Goal: Task Accomplishment & Management: Complete application form

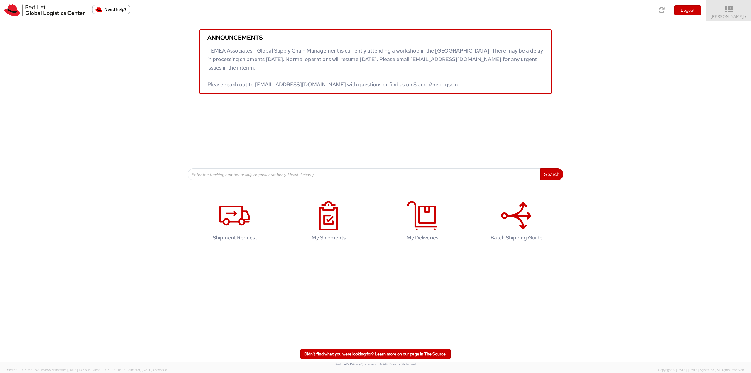
drag, startPoint x: 734, startPoint y: 20, endPoint x: 730, endPoint y: 24, distance: 5.4
click at [734, 20] on link "Robert Lomax ▼" at bounding box center [728, 10] width 45 height 21
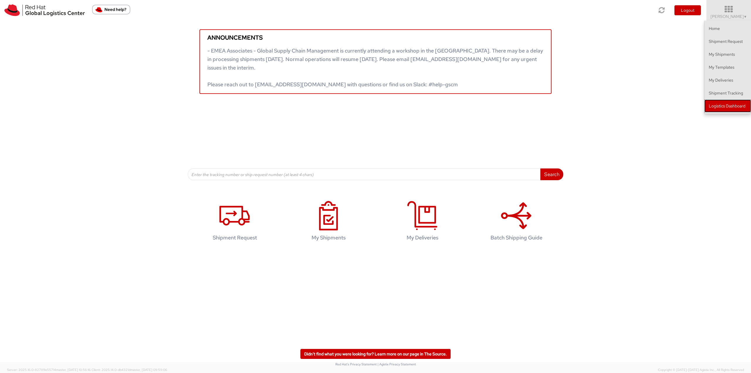
click at [716, 102] on link "Logistics Dashboard" at bounding box center [727, 105] width 47 height 13
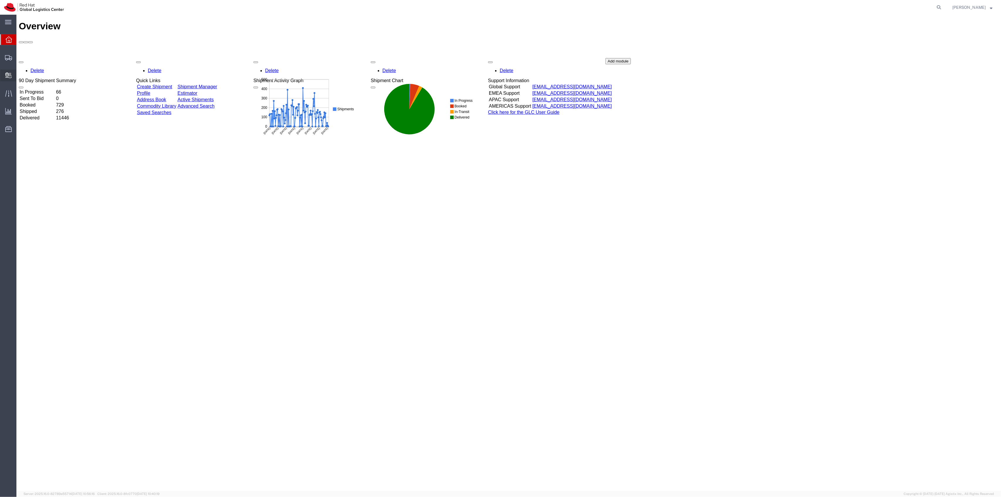
click at [0, 0] on span "Create Delivery" at bounding box center [0, 0] width 0 height 0
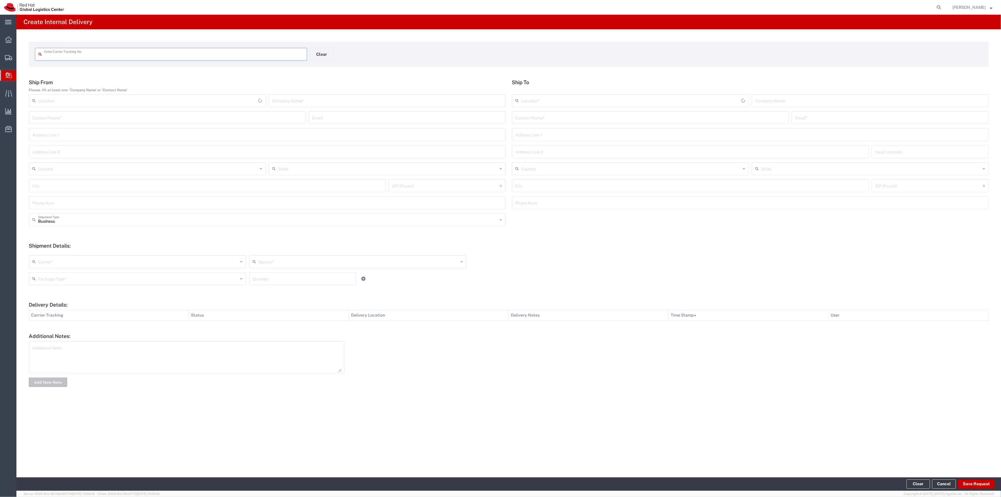
click at [179, 56] on input "text" at bounding box center [173, 54] width 259 height 10
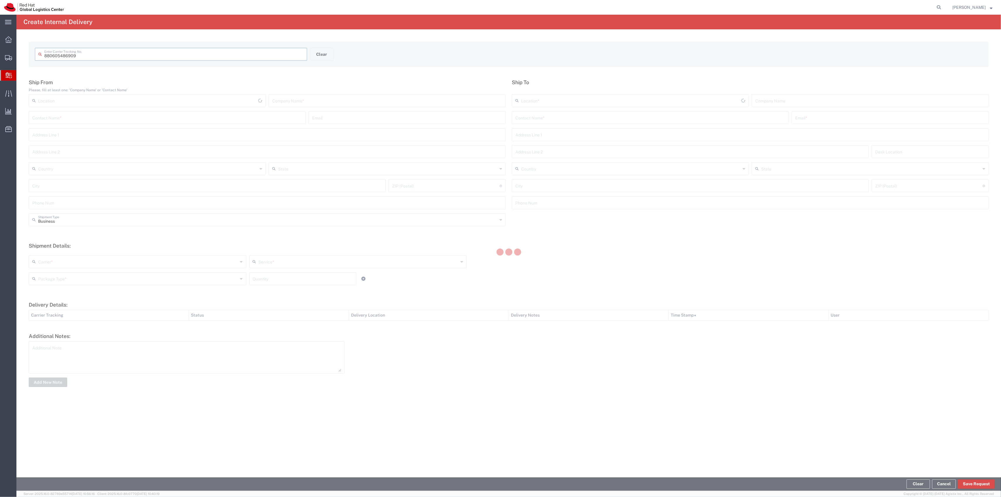
type input "880605486909"
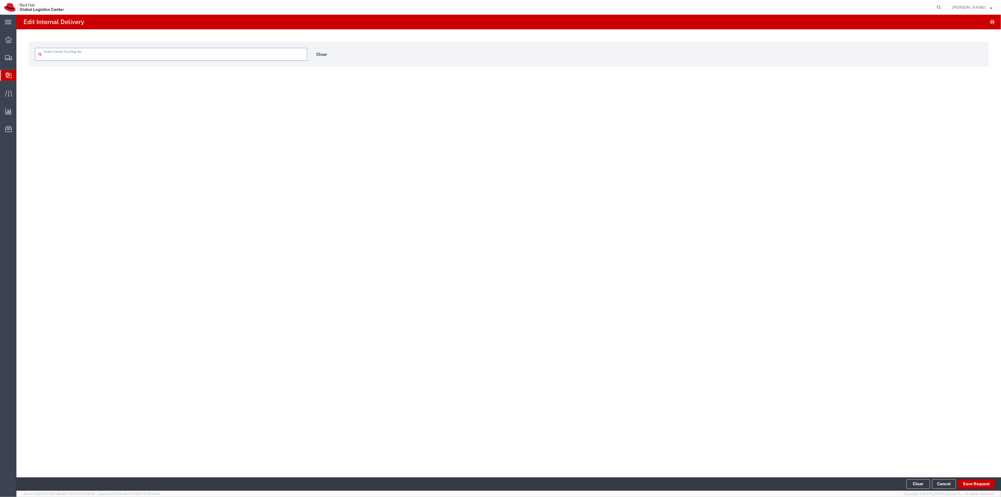
type input "880605486909"
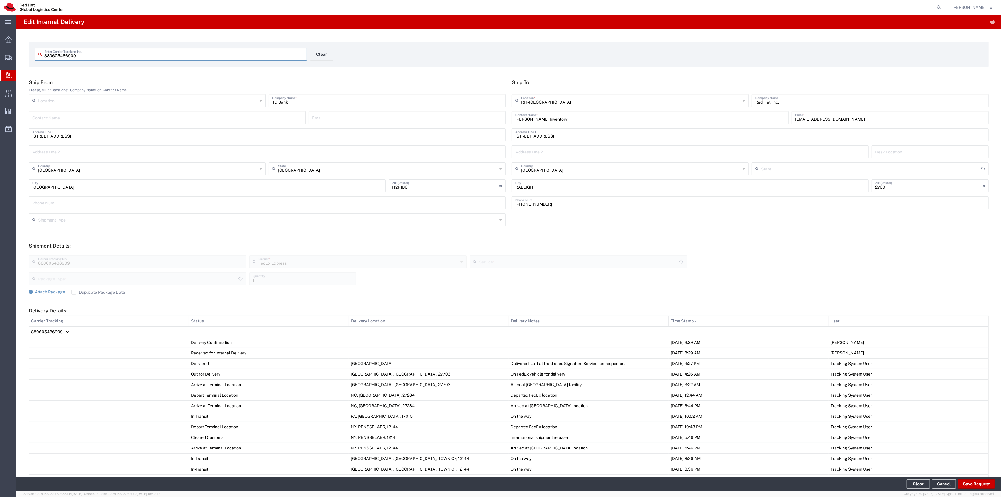
type input "[US_STATE]"
type input "Ground"
click at [963, 485] on button "Save Request" at bounding box center [976, 483] width 37 height 9
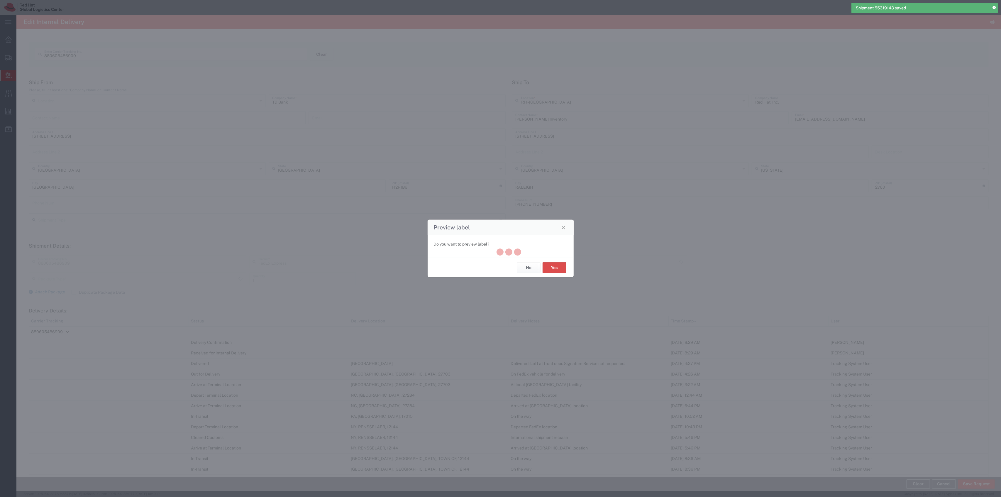
type input "880605486909"
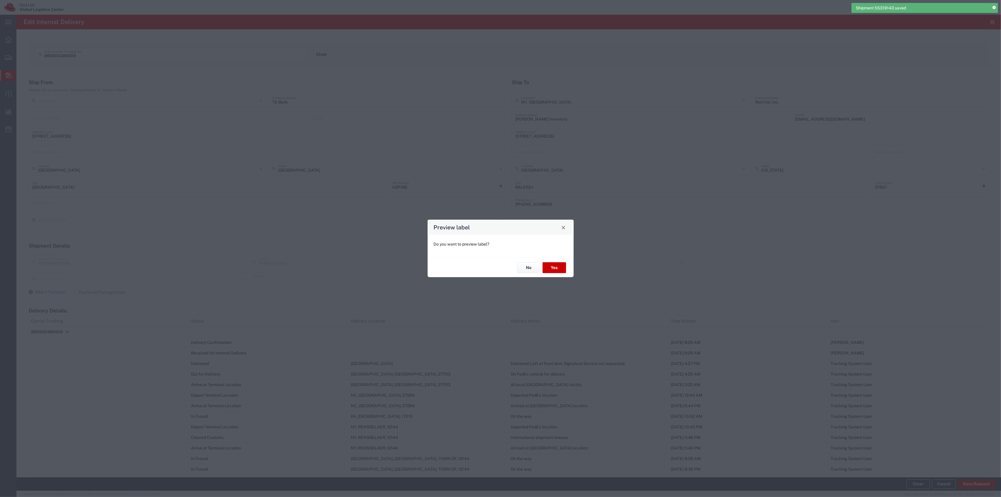
type input "Ground"
click at [549, 268] on button "Yes" at bounding box center [554, 267] width 23 height 11
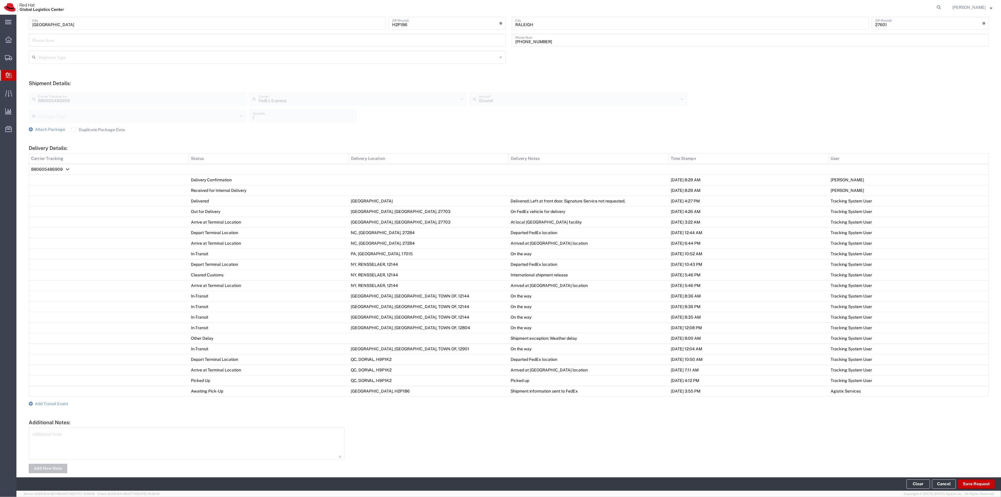
scroll to position [174, 0]
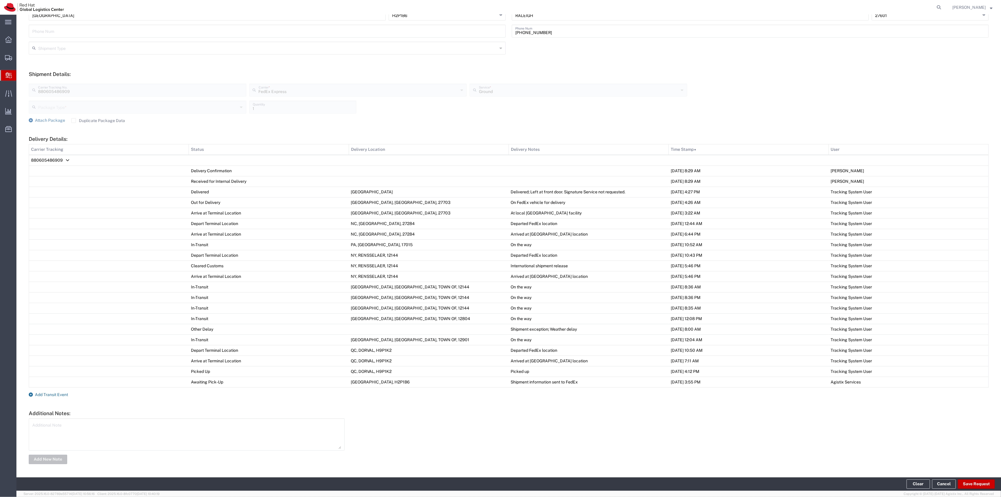
click at [56, 396] on span "Add Transit Event" at bounding box center [51, 394] width 33 height 5
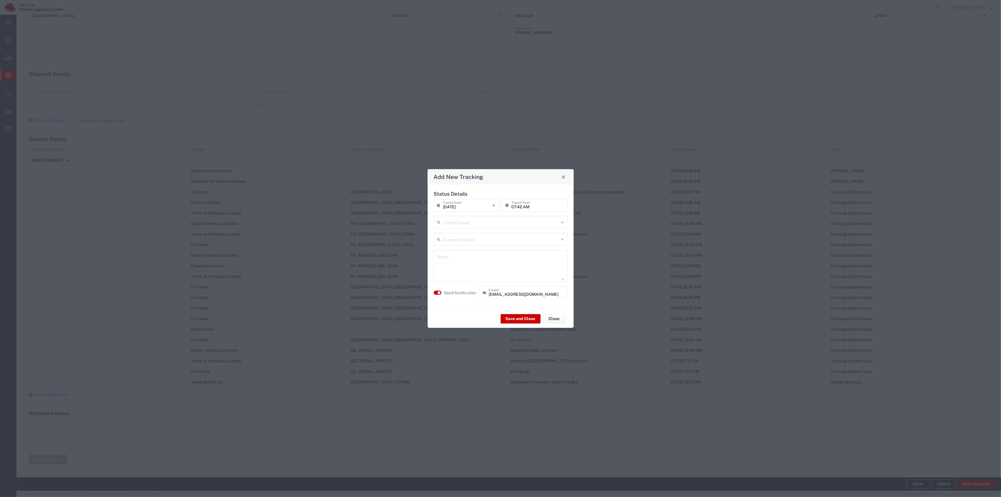
click at [470, 224] on input "text" at bounding box center [501, 222] width 116 height 10
click at [451, 266] on span "Shipment On-Hold" at bounding box center [500, 263] width 132 height 9
type input "Shipment On-Hold"
click at [510, 319] on button "Save and Close" at bounding box center [521, 318] width 40 height 9
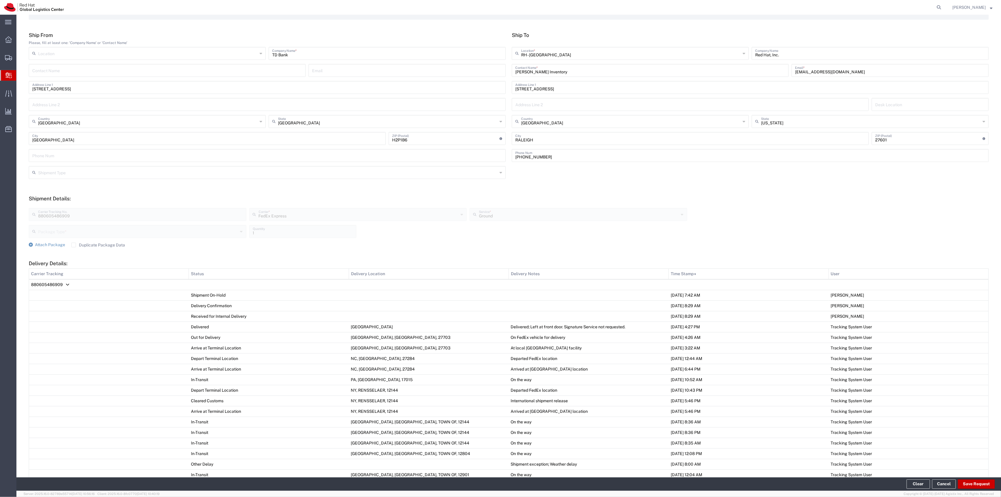
scroll to position [0, 0]
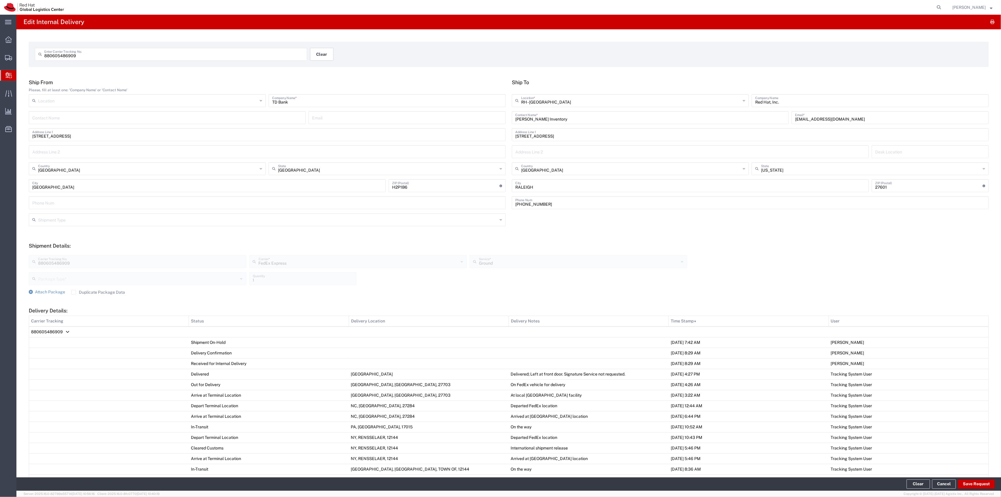
click at [325, 59] on button "Clear" at bounding box center [321, 54] width 23 height 13
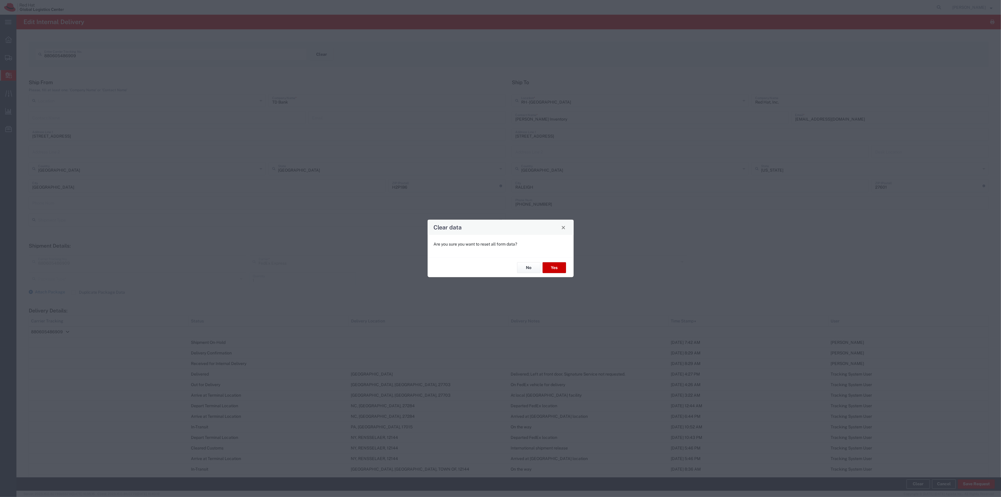
click at [553, 274] on div "No Yes" at bounding box center [501, 268] width 146 height 20
click at [553, 270] on button "Yes" at bounding box center [554, 267] width 23 height 11
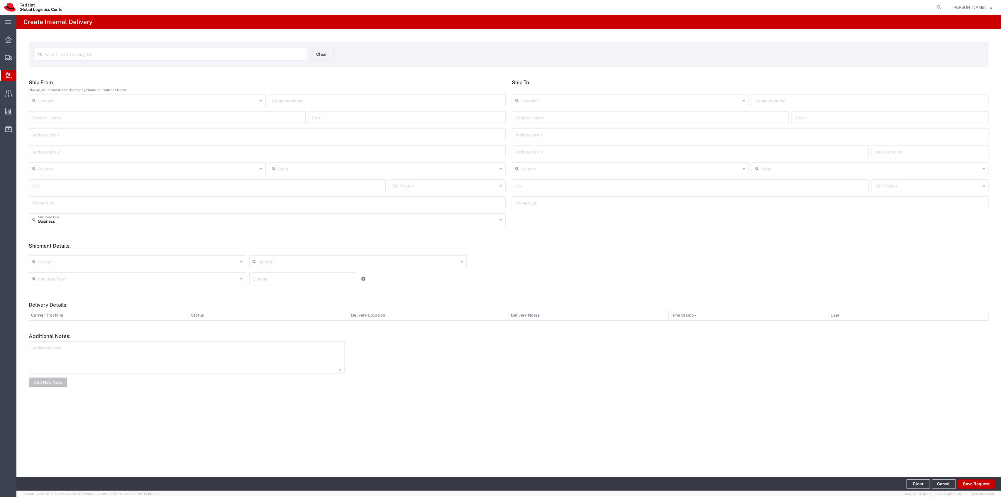
click at [187, 56] on input "text" at bounding box center [173, 54] width 259 height 10
type input "TBA323497568461"
drag, startPoint x: 187, startPoint y: 56, endPoint x: 524, endPoint y: 120, distance: 343.2
click at [520, 118] on div "Contact Name *" at bounding box center [650, 122] width 277 height 13
click at [524, 120] on input "text" at bounding box center [650, 122] width 270 height 10
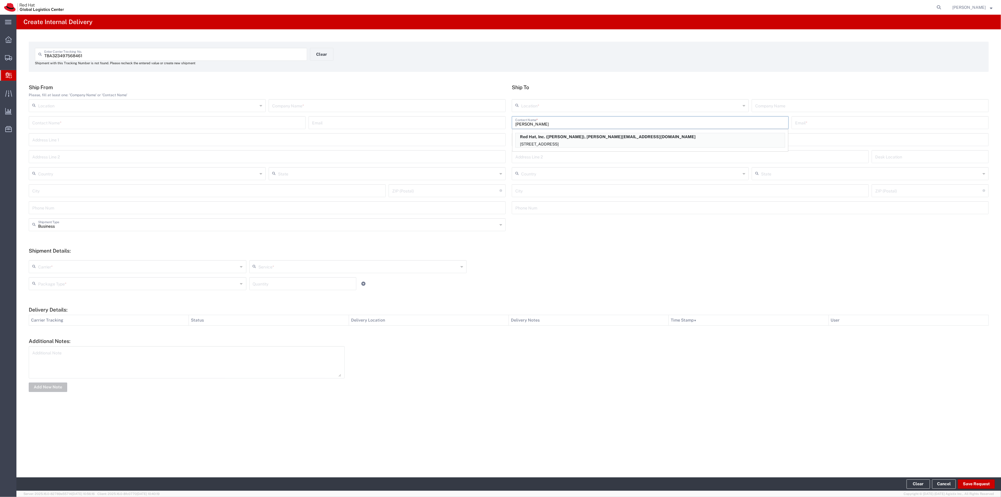
type input "[PERSON_NAME]"
click at [540, 135] on p "Red Hat, Inc. ([PERSON_NAME]), [PERSON_NAME][EMAIL_ADDRESS][DOMAIN_NAME]" at bounding box center [650, 136] width 269 height 7
type input "RH - [GEOGRAPHIC_DATA]"
type input "Red Hat, Inc."
type input "[PERSON_NAME]"
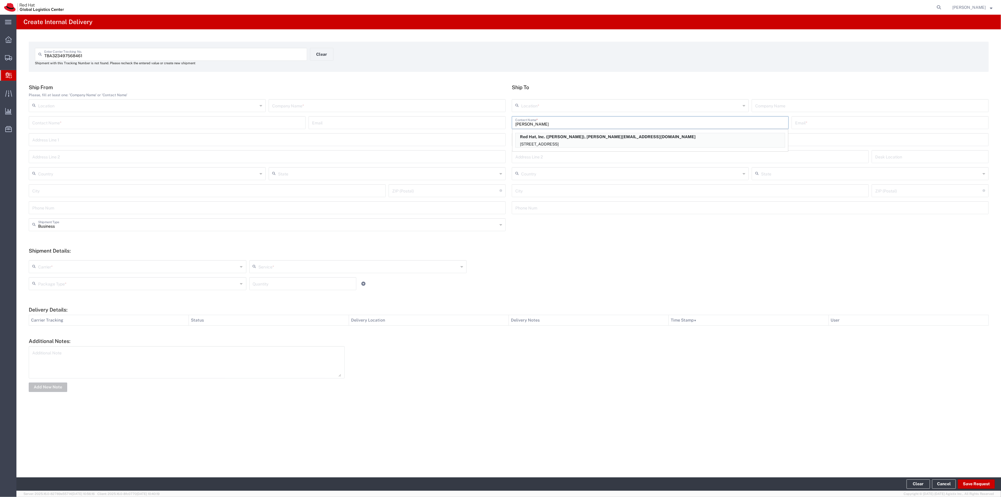
type input "[EMAIL_ADDRESS][DOMAIN_NAME]"
type input "[STREET_ADDRESS]"
type input "FLEX"
type input "[GEOGRAPHIC_DATA]"
type input "RALEIGH"
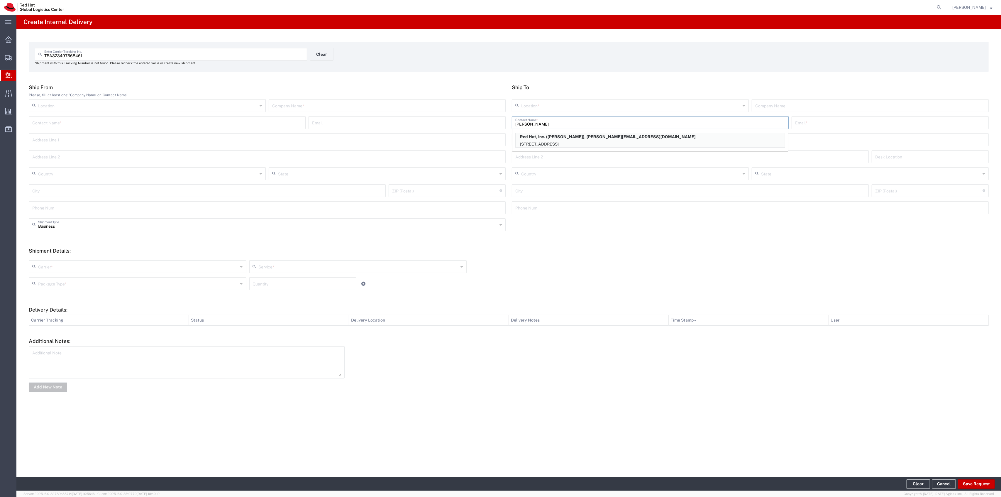
type input "27601"
type input "[US_STATE]"
click at [485, 108] on input "text" at bounding box center [387, 105] width 230 height 10
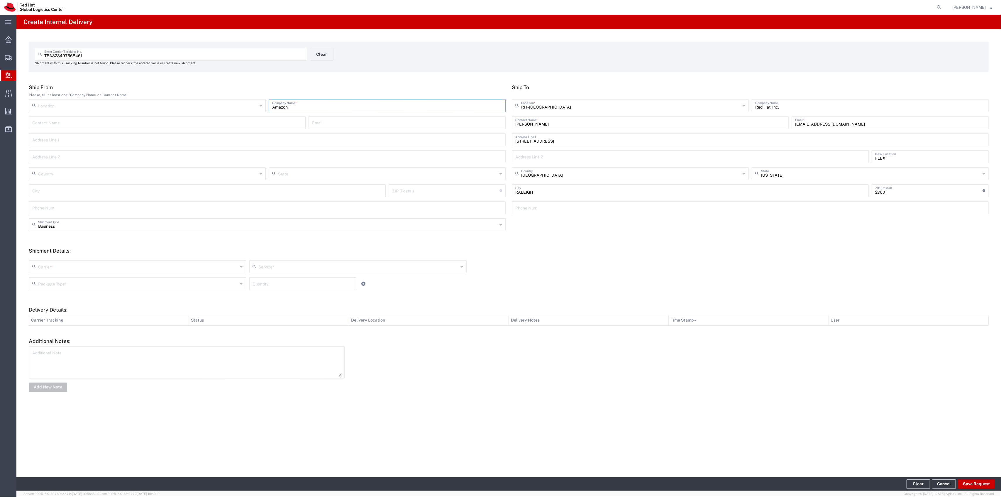
type input "Amazon"
click at [434, 238] on form "Ship From Please, fill at least one: 'Company Name' or 'Contact Name' Location …" at bounding box center [509, 238] width 960 height 309
click at [191, 261] on input "text" at bounding box center [138, 266] width 200 height 10
drag, startPoint x: 143, startPoint y: 276, endPoint x: 182, endPoint y: 276, distance: 39.3
click at [143, 276] on span "Amazon Logistics" at bounding box center [137, 279] width 216 height 9
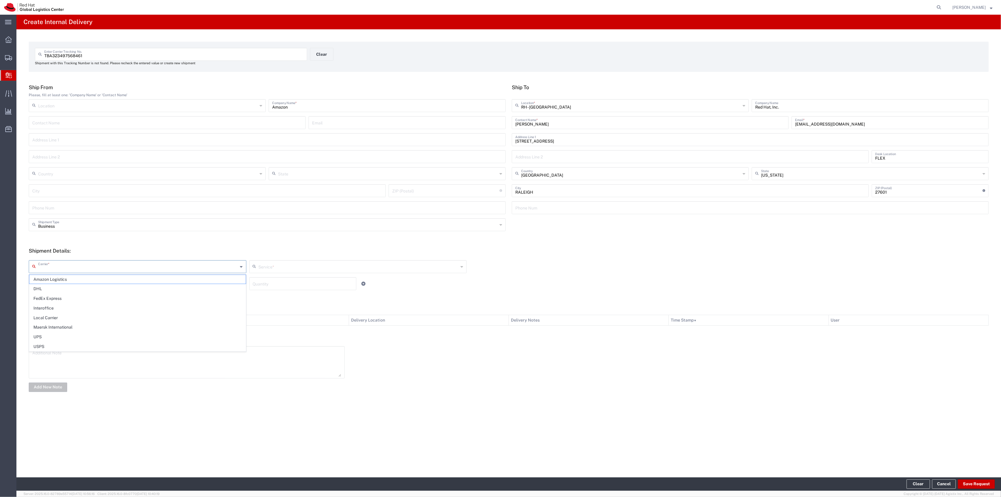
type input "Amazon Logistics"
type input "Amazon Logistics TBA"
click at [274, 271] on input "text" at bounding box center [359, 266] width 200 height 10
click at [229, 285] on input "text" at bounding box center [138, 283] width 200 height 10
type input "Amazon Logistics TBA"
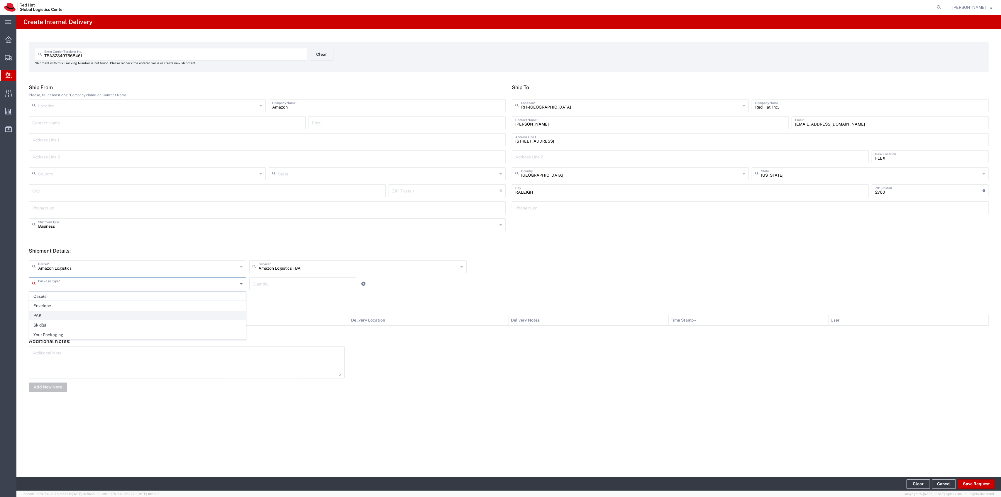
click at [158, 315] on span "PAK" at bounding box center [137, 315] width 216 height 9
type input "PAK"
click at [311, 289] on div "Quantity" at bounding box center [302, 283] width 107 height 13
type input "1"
click at [961, 479] on button "Save Request" at bounding box center [976, 483] width 37 height 9
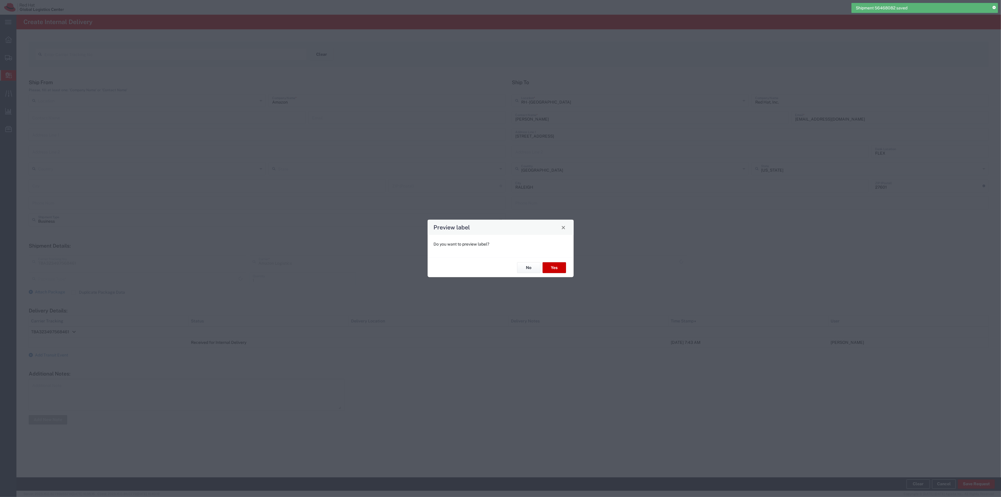
type input "PAK"
type input "Amazon Logistics TBA"
click at [551, 265] on button "Yes" at bounding box center [554, 267] width 23 height 11
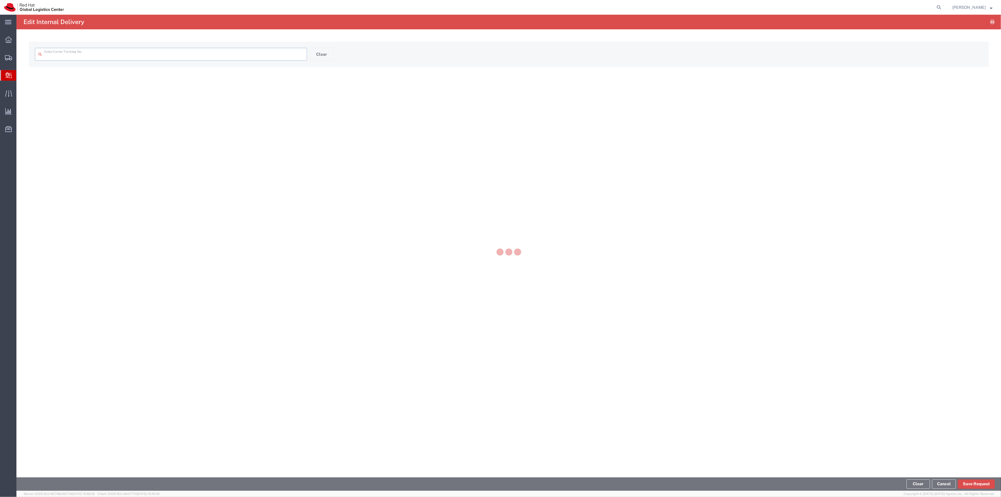
type input "TBA323497568461"
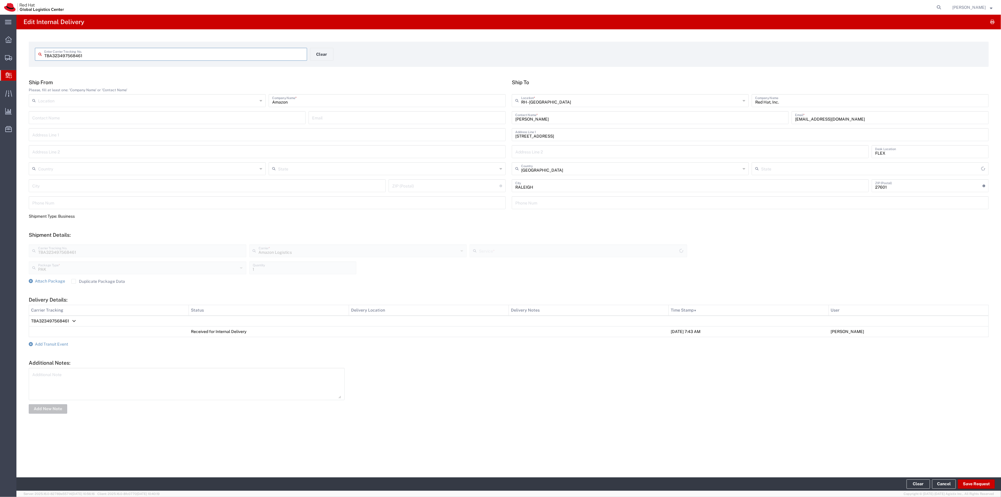
type input "[US_STATE]"
type input "Amazon Logistics TBA"
click at [315, 48] on button "Clear" at bounding box center [321, 54] width 23 height 13
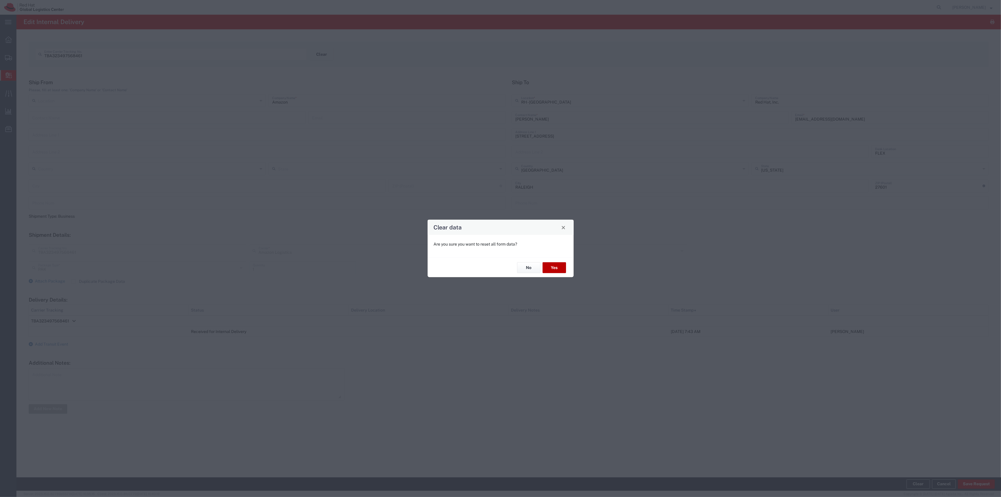
click at [550, 264] on button "Yes" at bounding box center [554, 267] width 23 height 11
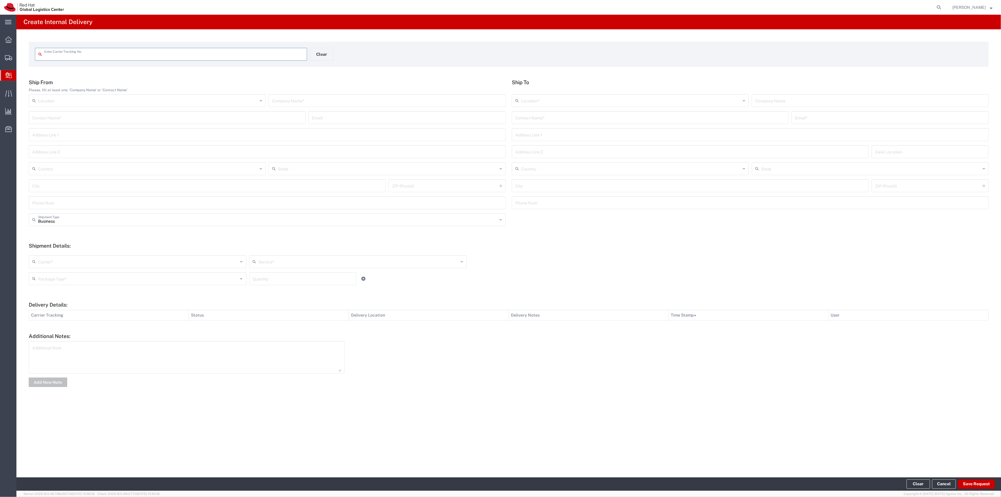
click at [177, 54] on input "text" at bounding box center [173, 54] width 259 height 10
type input "391621224228"
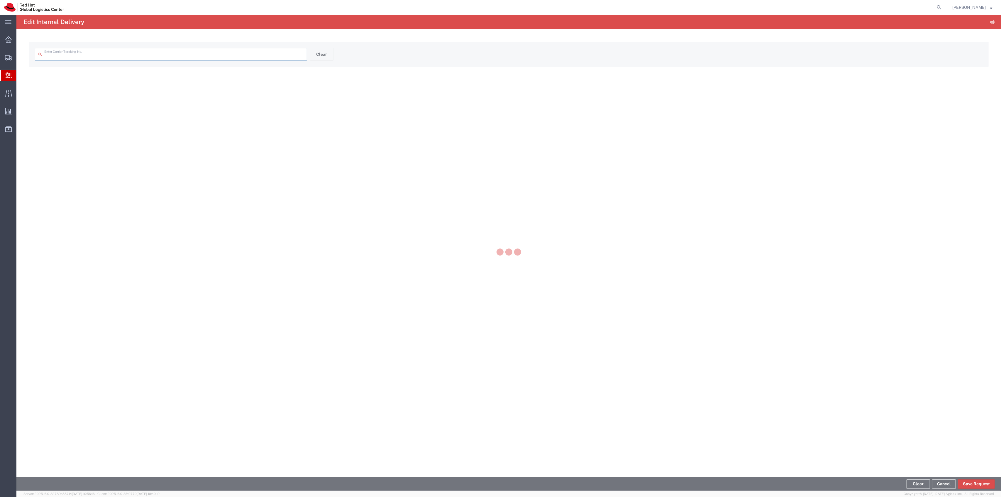
type input "391621224228"
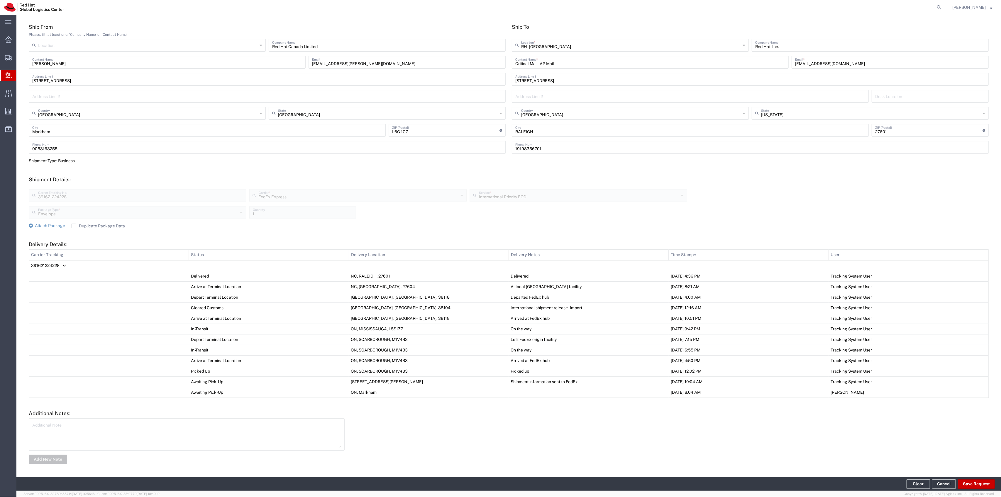
scroll to position [57, 0]
click at [974, 485] on button "Save Request" at bounding box center [976, 483] width 37 height 9
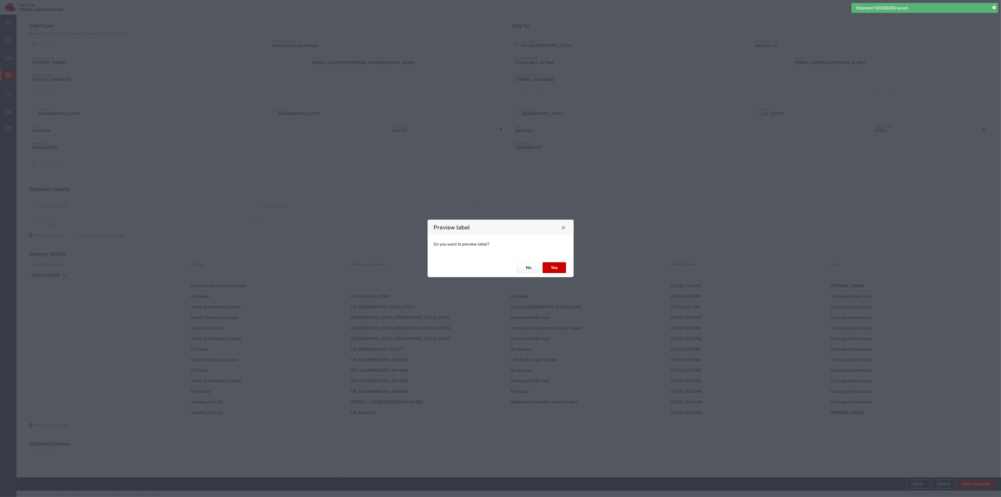
type input "International Priority EOD"
click at [531, 270] on button "No" at bounding box center [528, 267] width 23 height 11
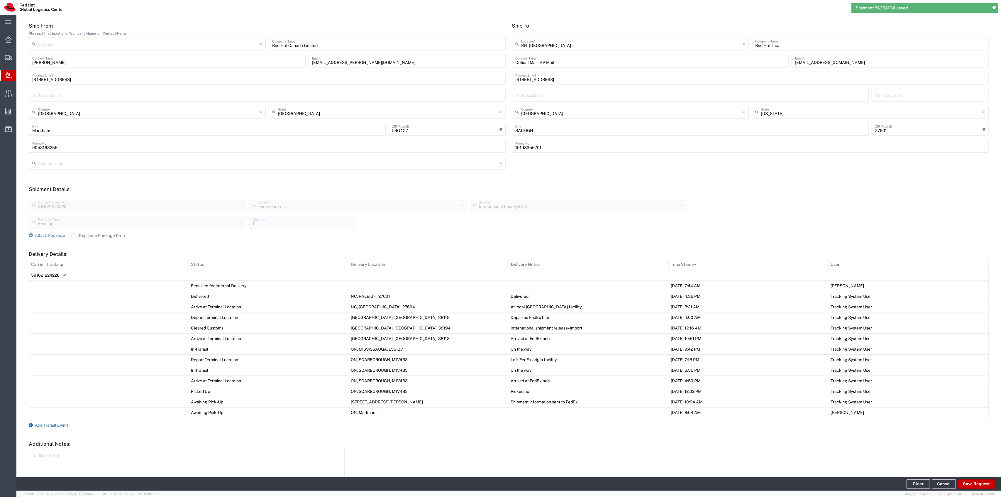
click at [61, 424] on span "Add Transit Event" at bounding box center [51, 425] width 33 height 5
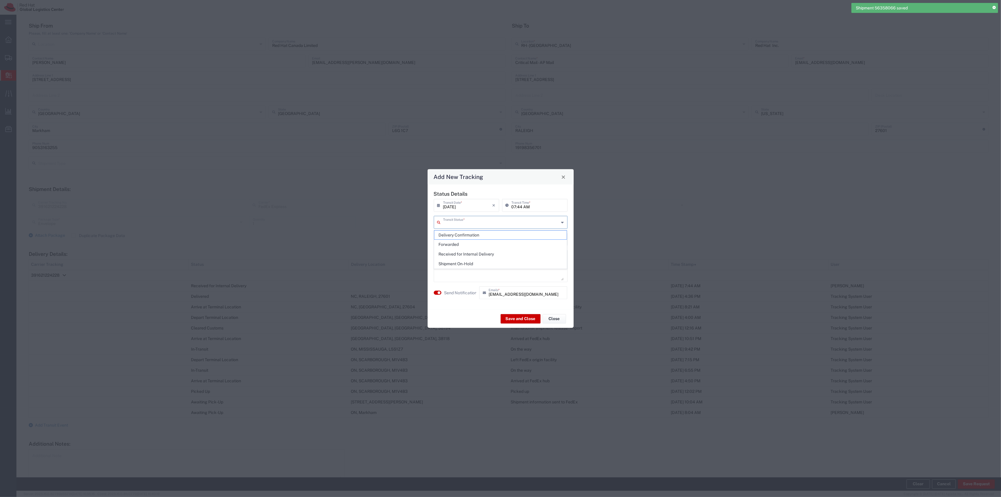
drag, startPoint x: 480, startPoint y: 218, endPoint x: 480, endPoint y: 227, distance: 9.1
click at [480, 218] on input "text" at bounding box center [501, 222] width 116 height 10
click at [480, 228] on div "Transit Status *" at bounding box center [501, 222] width 134 height 13
click at [480, 231] on span "Delivery Confirmation" at bounding box center [500, 235] width 132 height 9
type input "Delivery Confirmation"
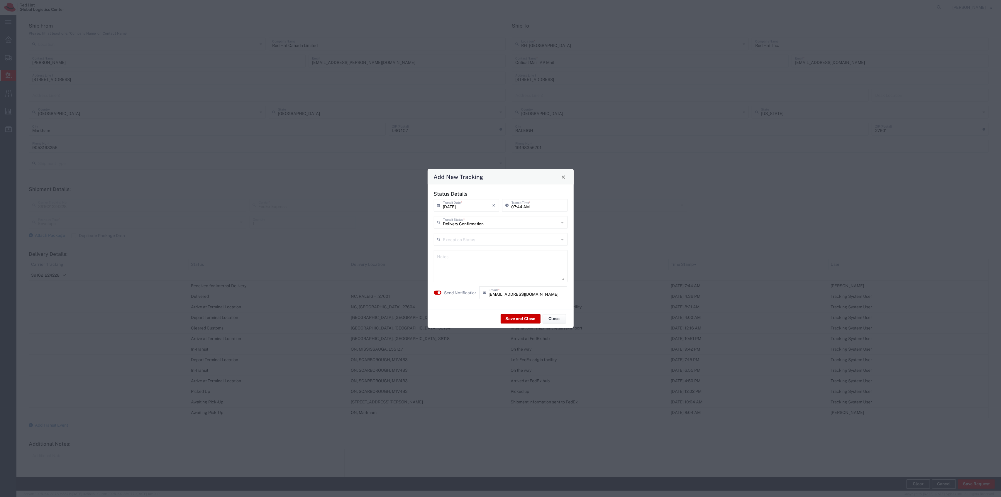
click at [470, 289] on agx-switch-control "Send Notification" at bounding box center [454, 292] width 45 height 13
click at [470, 293] on label "Send Notification" at bounding box center [460, 293] width 33 height 6
click at [514, 316] on button "Save and Close" at bounding box center [521, 318] width 40 height 9
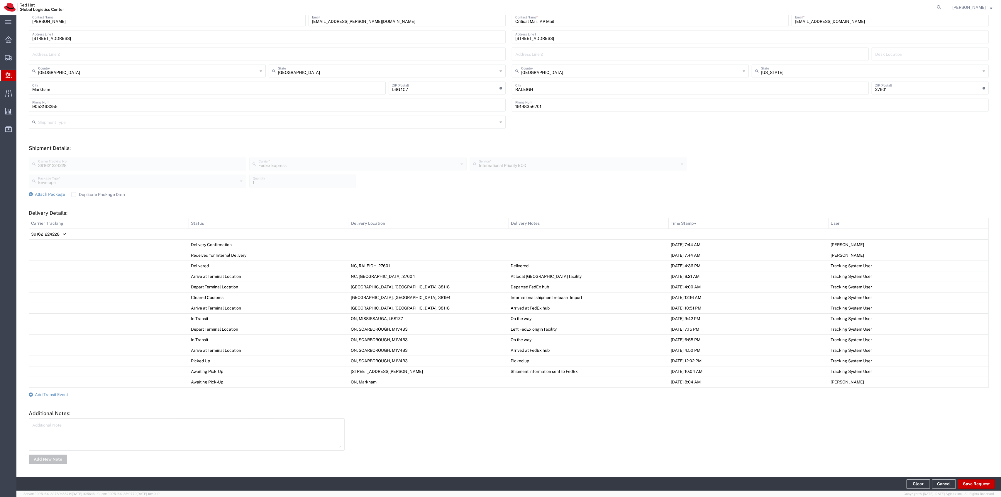
scroll to position [99, 0]
click at [114, 427] on textarea at bounding box center [186, 434] width 309 height 29
type textarea "I"
type textarea "2 Pc - Payroll and Treasury Mail"
click at [65, 460] on button "Add New Note" at bounding box center [48, 459] width 38 height 9
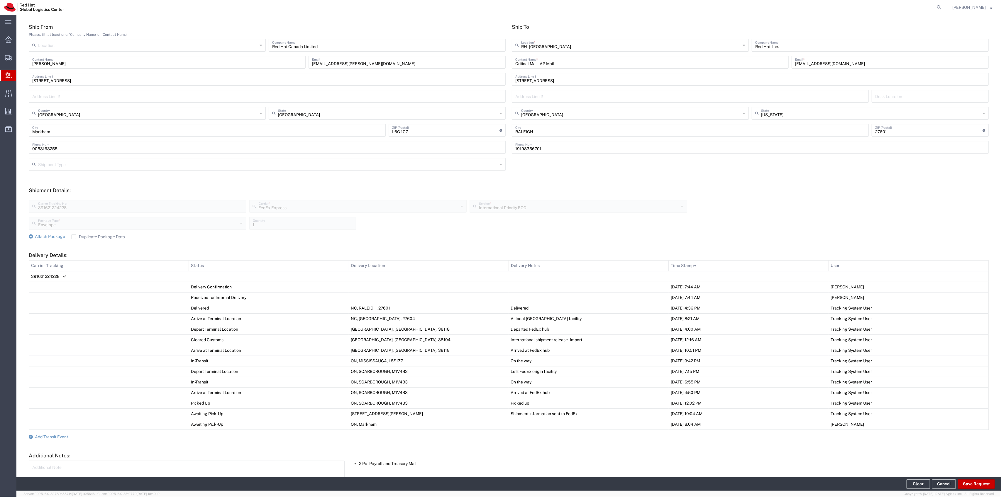
scroll to position [0, 0]
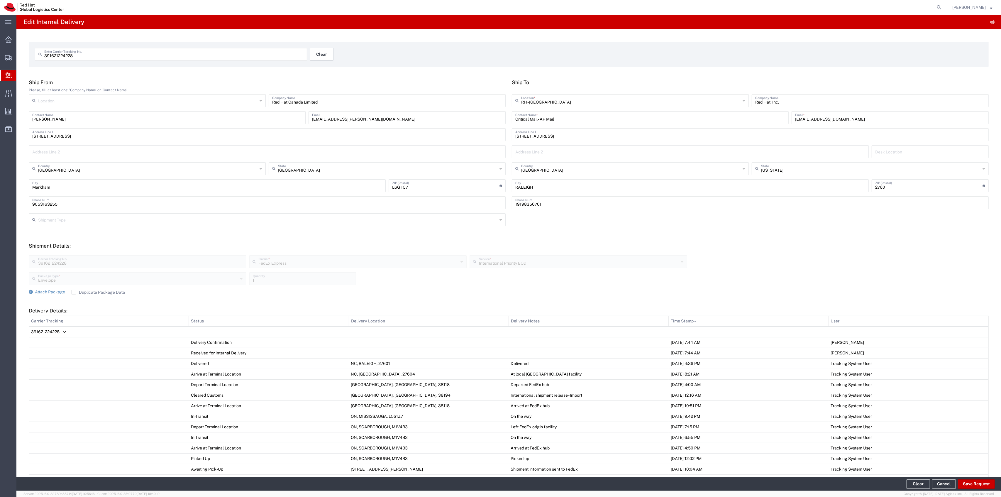
click at [321, 60] on button "Clear" at bounding box center [321, 54] width 23 height 13
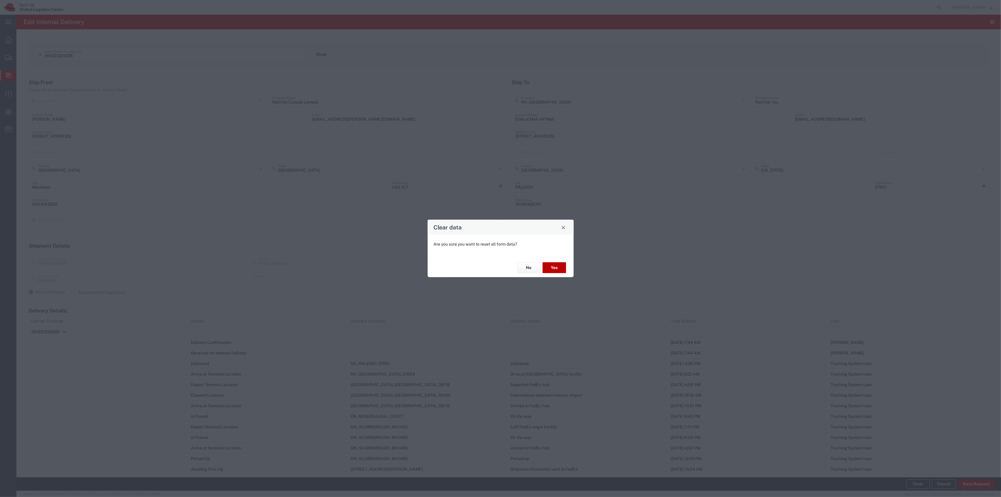
click at [556, 272] on button "Yes" at bounding box center [554, 267] width 23 height 11
